Goal: Check status: Check status

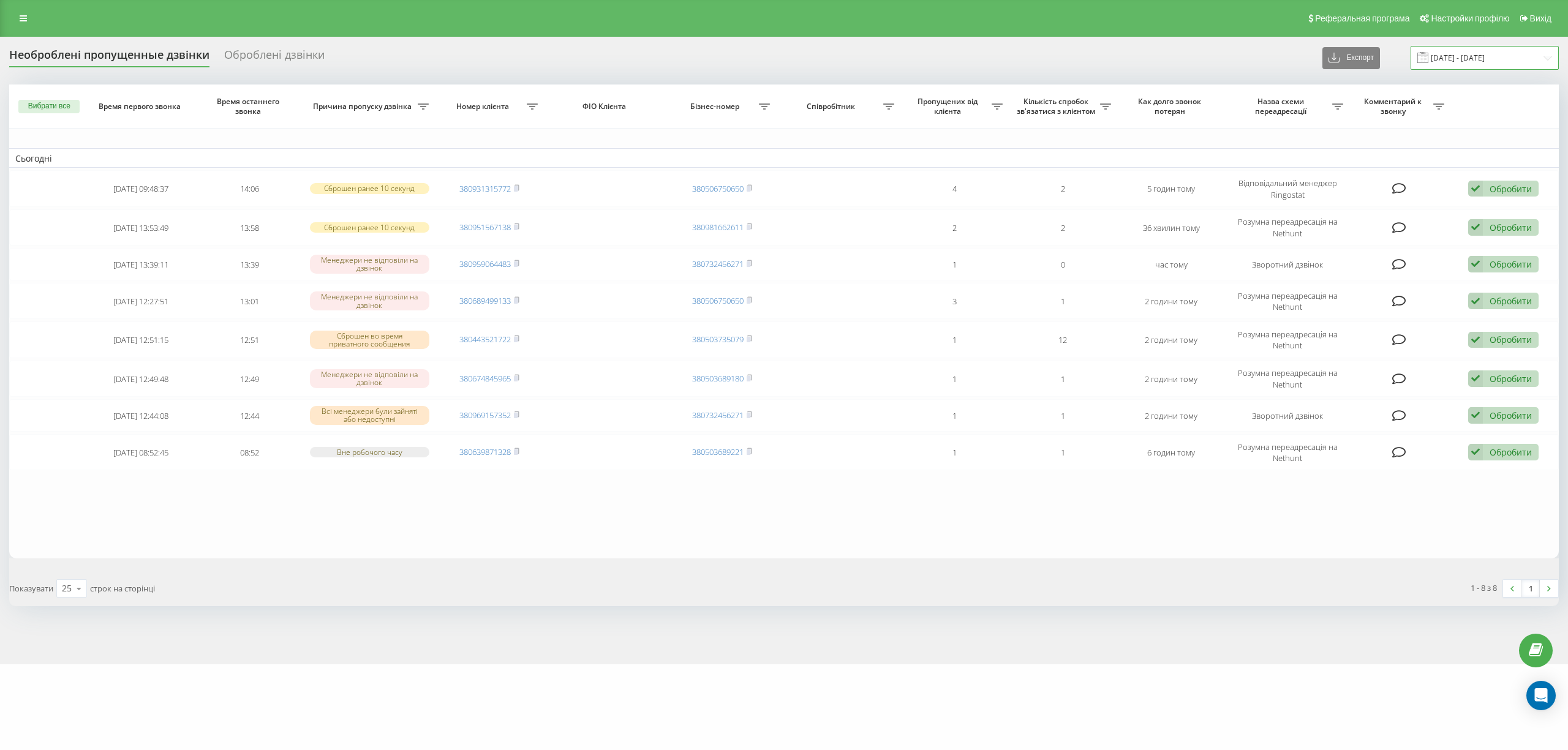
click at [1493, 56] on input "19.09.2025 - 20.09.2025" at bounding box center [1484, 58] width 148 height 24
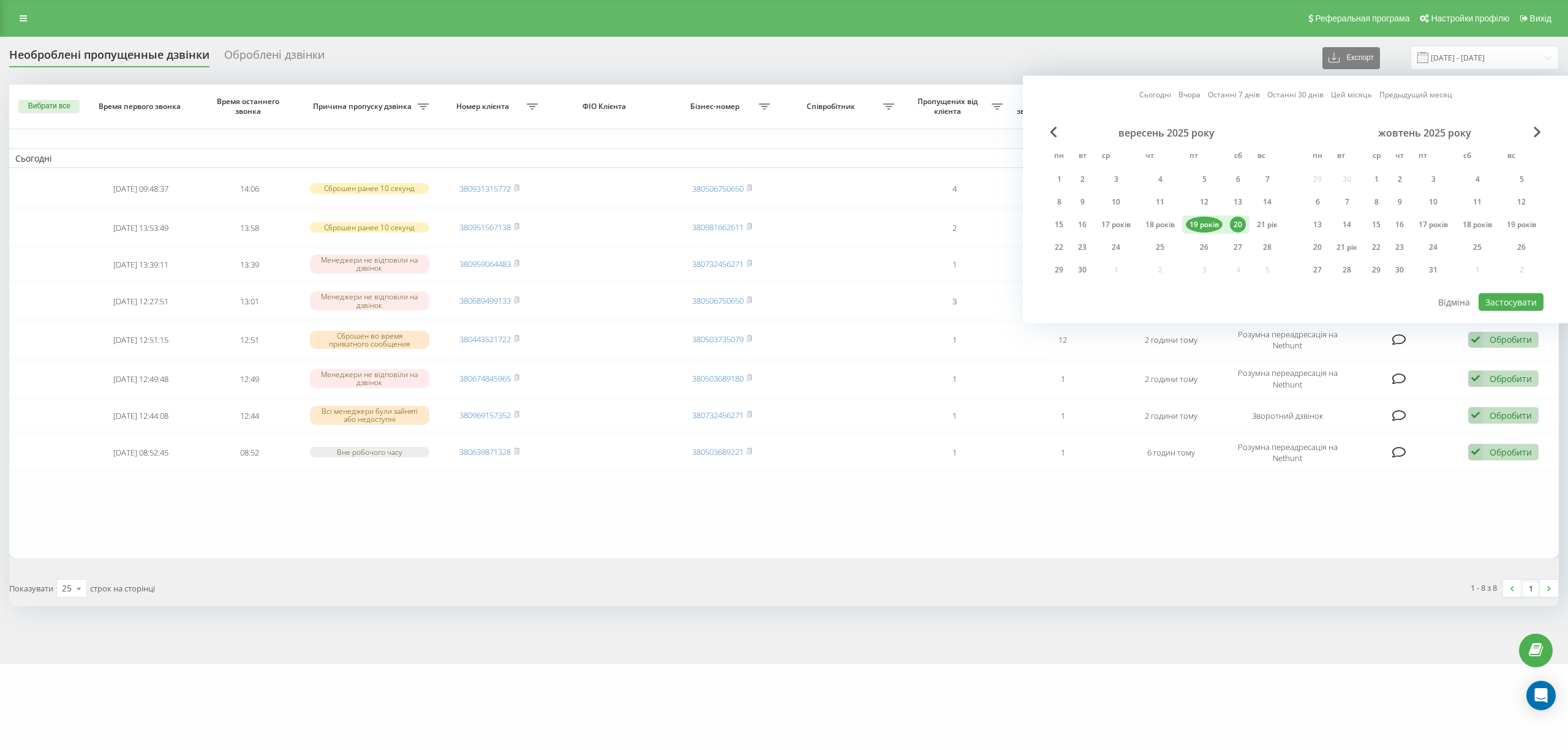
click at [1201, 225] on font "19 років" at bounding box center [1203, 224] width 29 height 11
click at [1488, 296] on font "Застосувати" at bounding box center [1511, 302] width 51 height 12
type input "[DATE] - [DATE]"
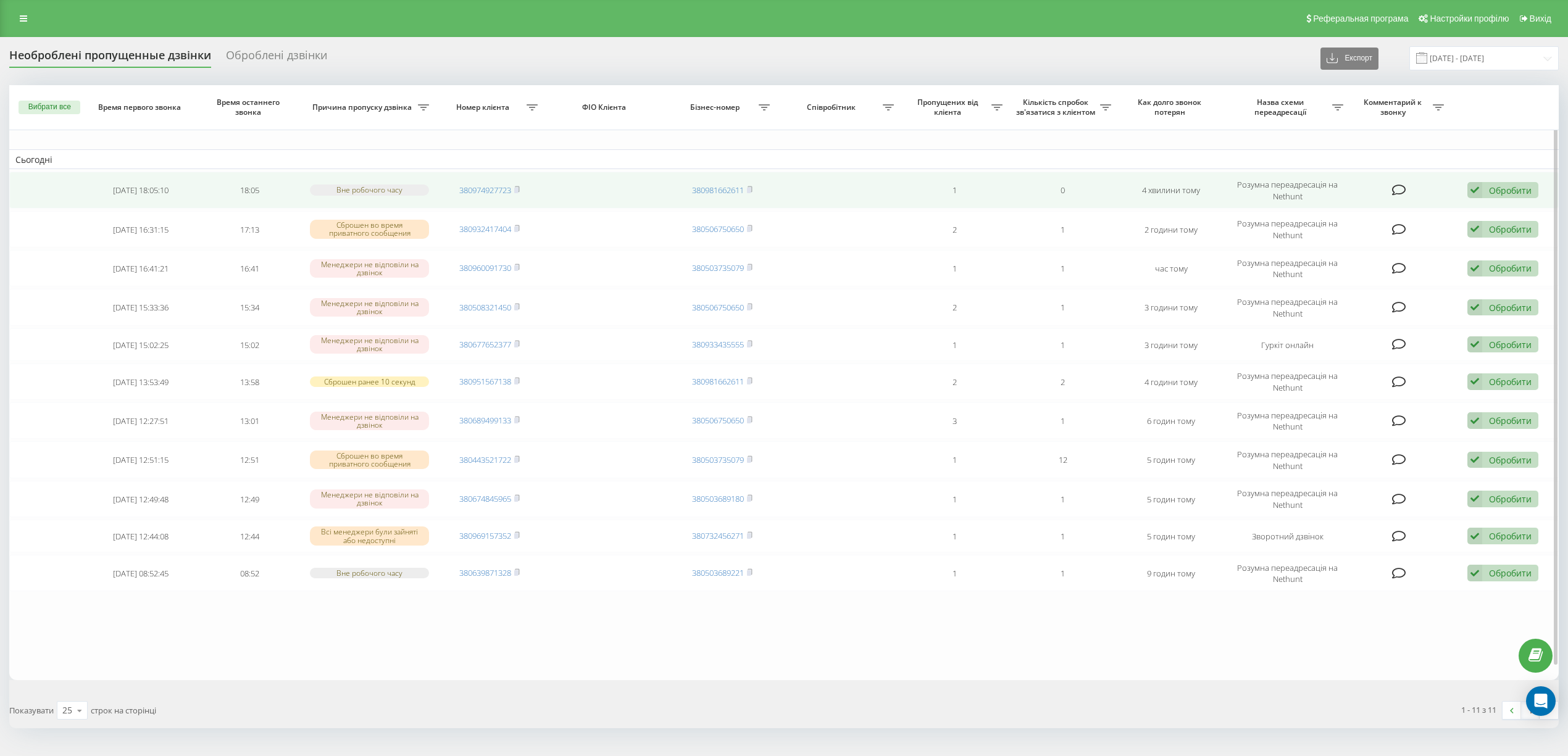
click at [514, 186] on span "380974927723" at bounding box center [490, 190] width 60 height 11
click at [518, 190] on rect at bounding box center [516, 190] width 4 height 6
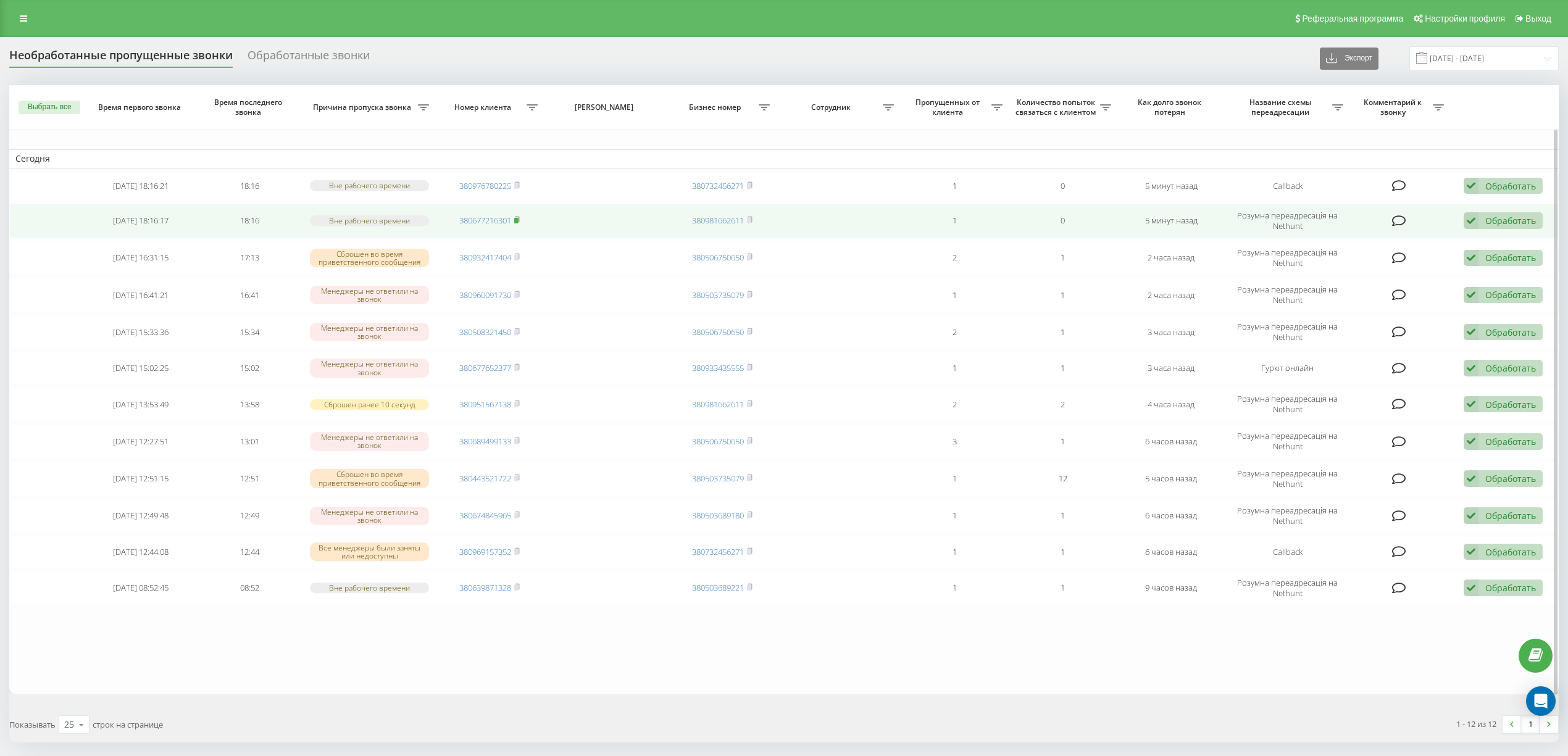
click at [518, 223] on rect at bounding box center [516, 220] width 4 height 6
click at [522, 222] on td "380976780225" at bounding box center [490, 223] width 109 height 30
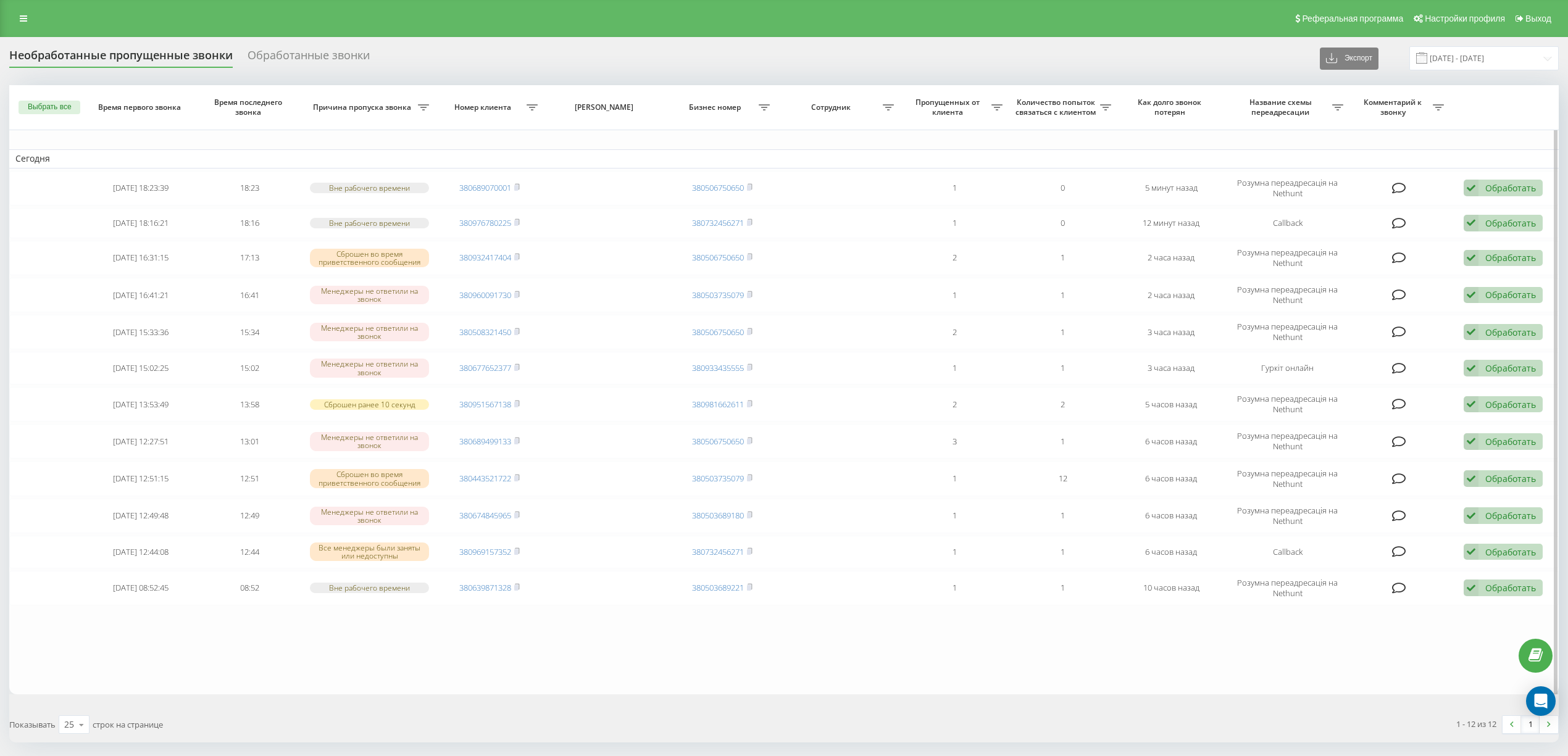
click at [593, 686] on table "Сегодня 2025-09-19 18:23:39 18:23 Вне рабочего времени 380689070001 38050675065…" at bounding box center [784, 389] width 1550 height 608
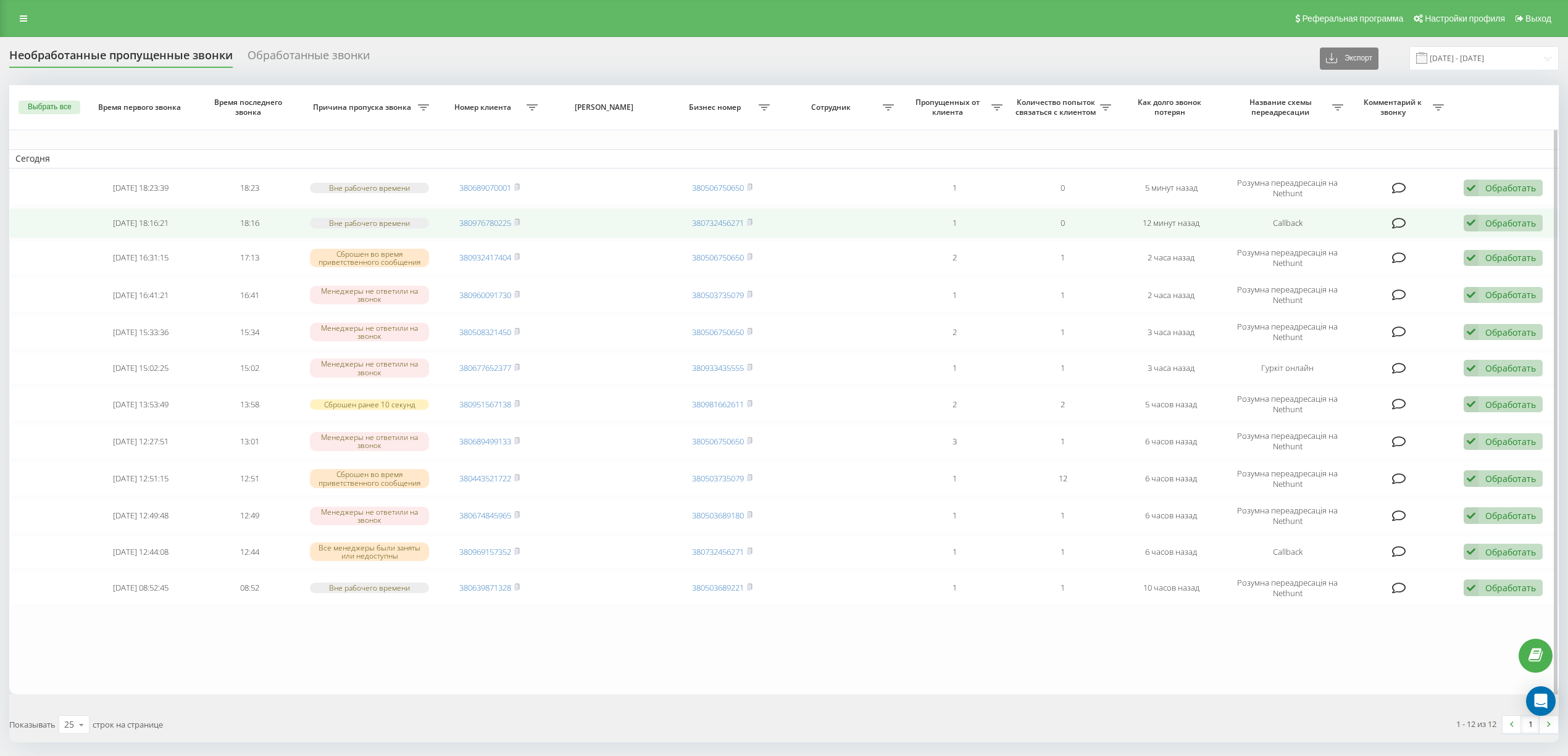
click at [513, 220] on span "380976780225" at bounding box center [490, 223] width 60 height 11
click at [516, 218] on icon at bounding box center [517, 222] width 6 height 8
click at [520, 223] on icon at bounding box center [517, 222] width 6 height 8
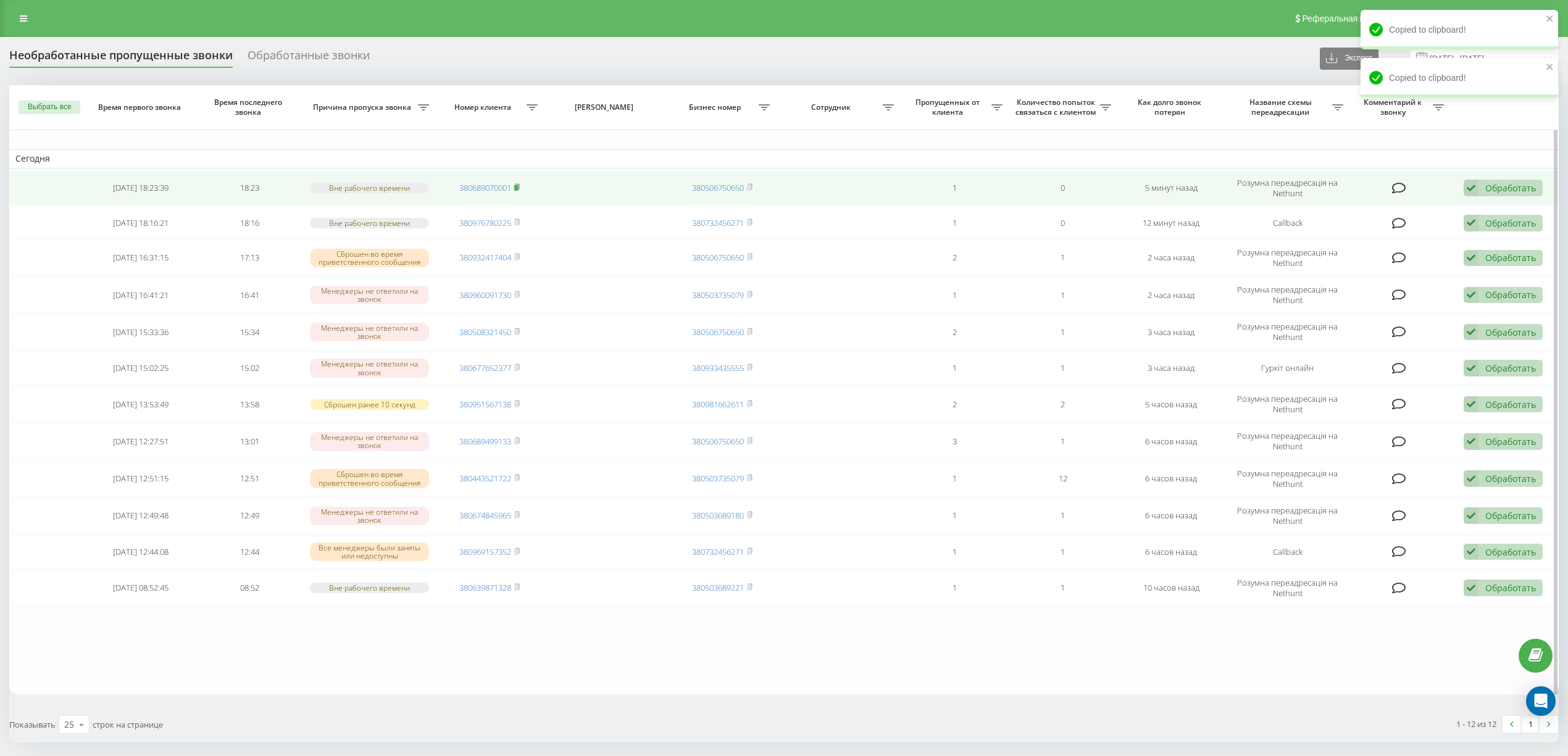
click at [517, 187] on rect at bounding box center [516, 187] width 4 height 6
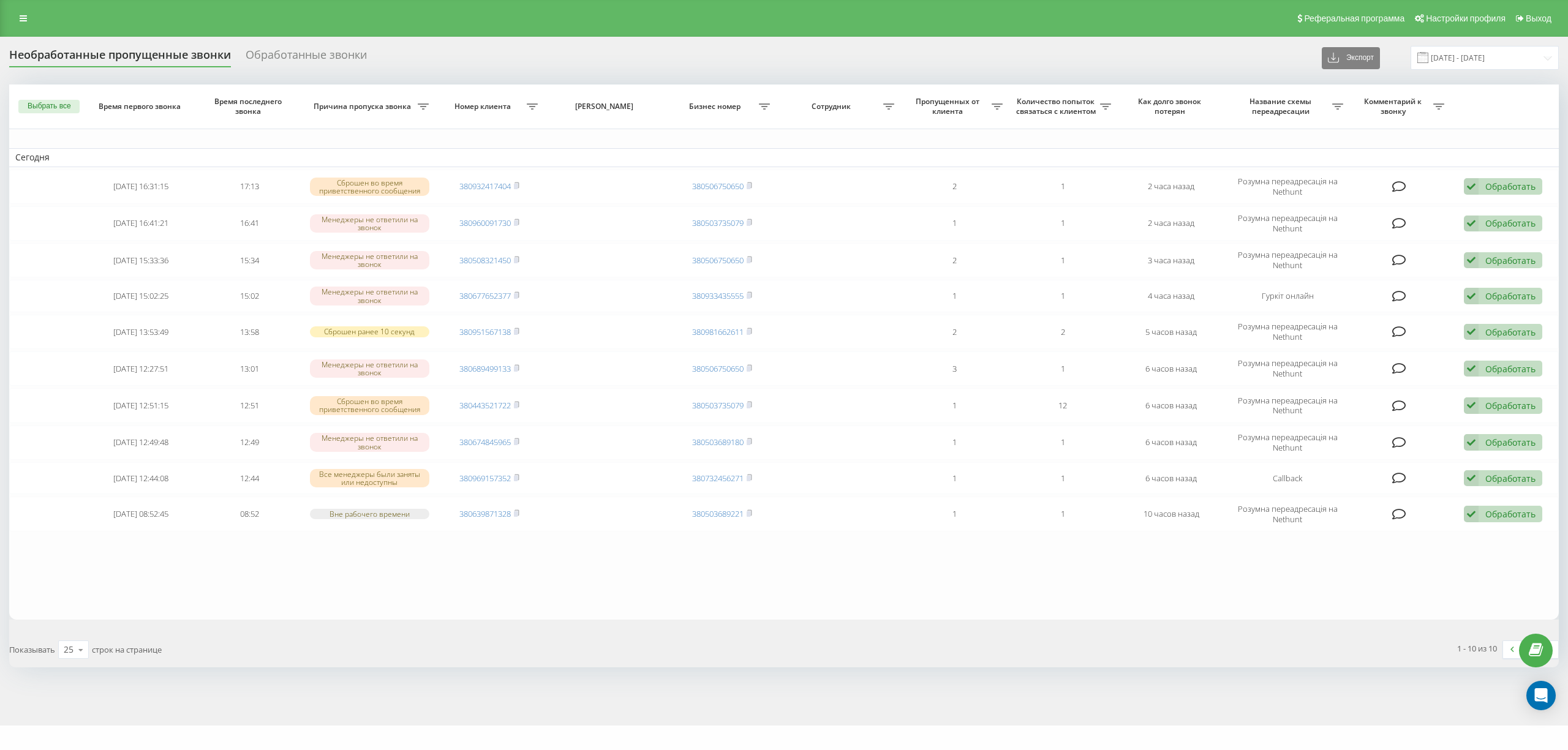
drag, startPoint x: 272, startPoint y: 641, endPoint x: 316, endPoint y: 599, distance: 60.8
click at [272, 641] on div "Показывать 25 10 25 50 100 строк на странице" at bounding box center [392, 650] width 783 height 36
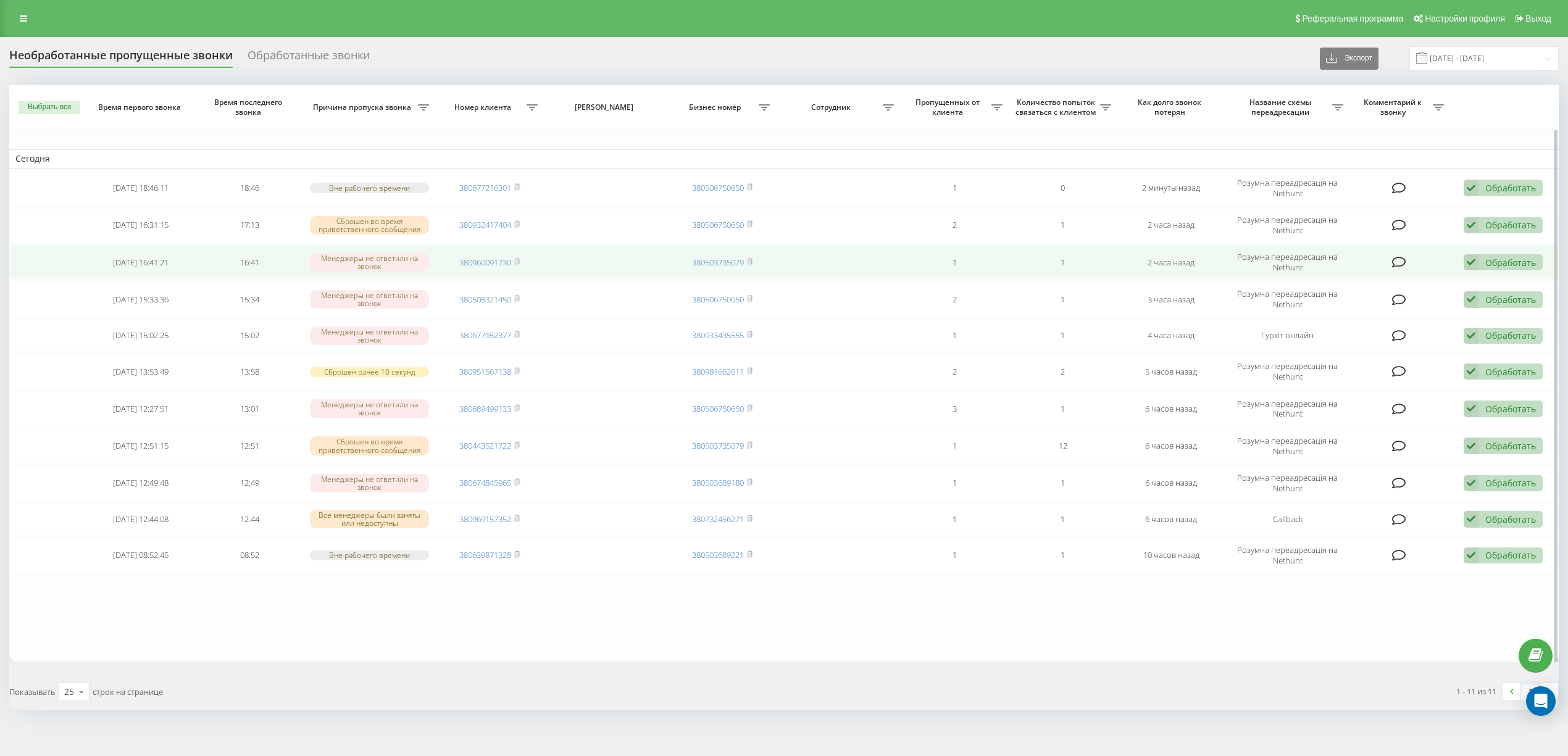
drag, startPoint x: 520, startPoint y: 186, endPoint x: 481, endPoint y: 279, distance: 100.8
click at [517, 186] on icon at bounding box center [517, 187] width 6 height 8
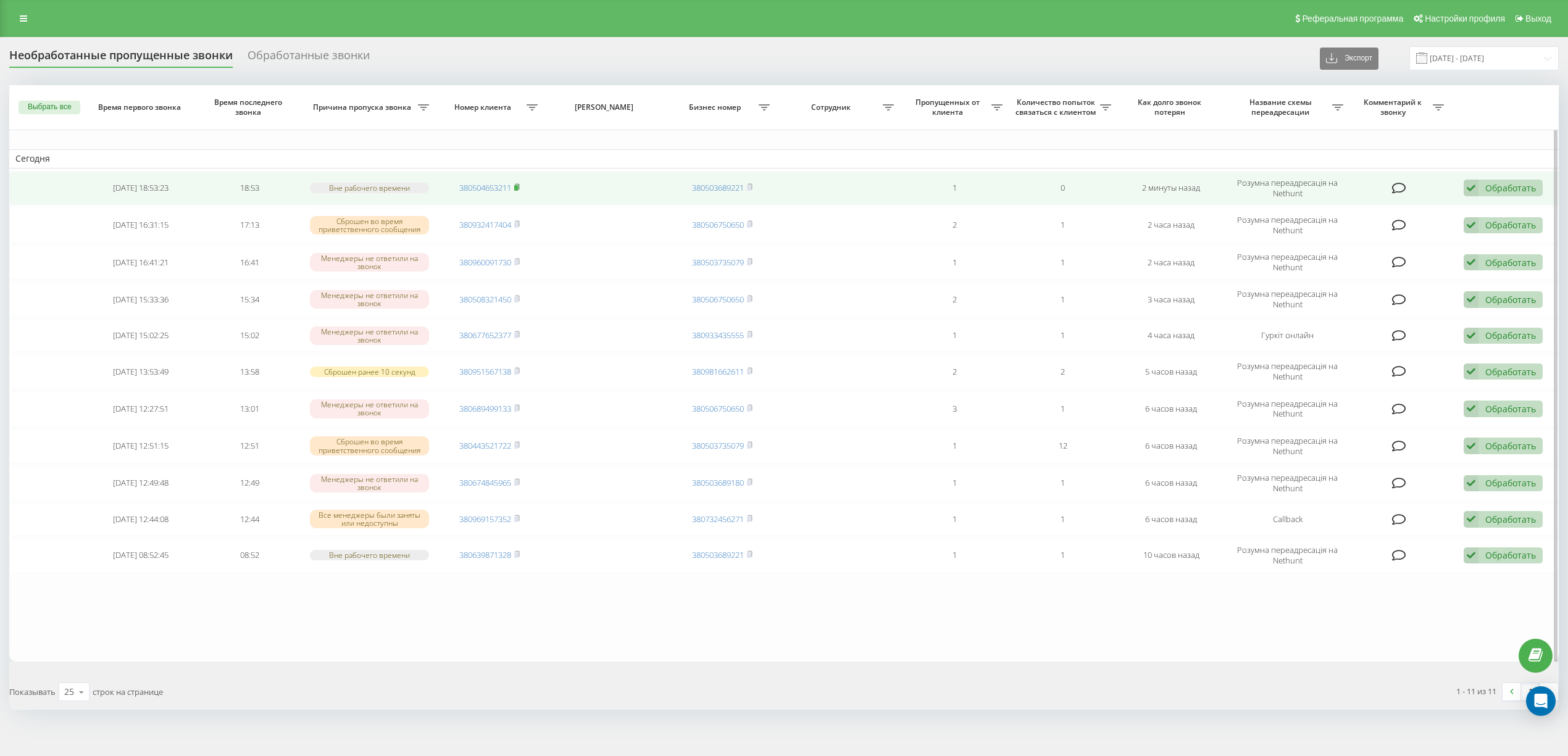
click at [518, 186] on rect at bounding box center [516, 187] width 4 height 6
